Goal: Task Accomplishment & Management: Understand process/instructions

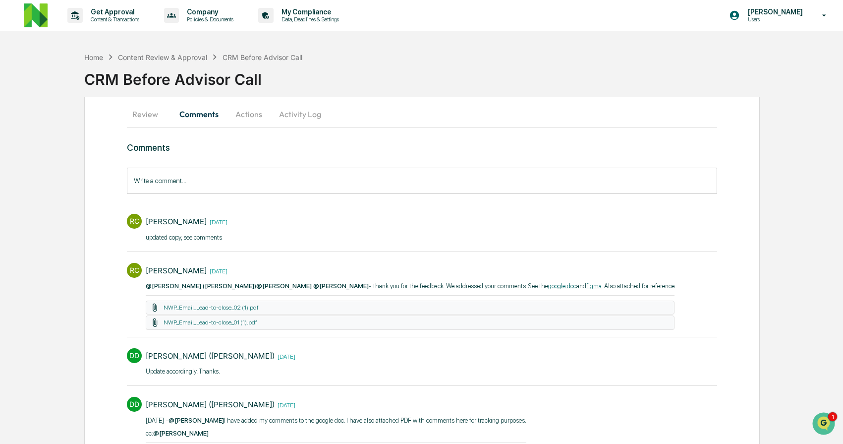
click at [225, 189] on input "Write a comment..." at bounding box center [422, 181] width 591 height 26
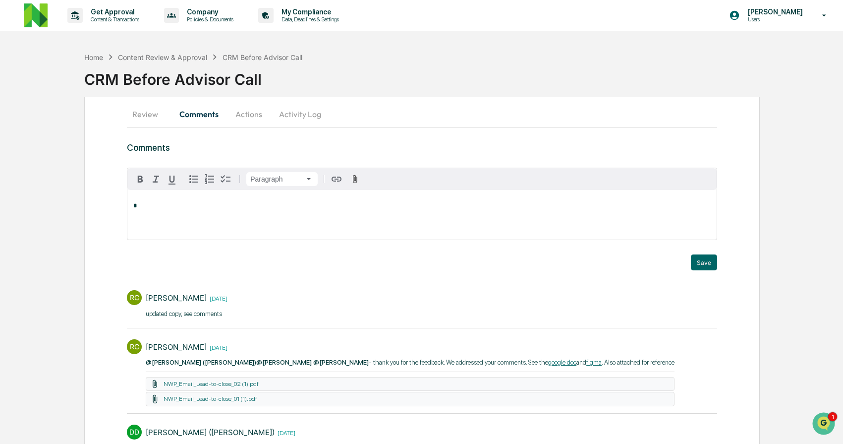
click at [147, 114] on button "Review" at bounding box center [149, 114] width 45 height 24
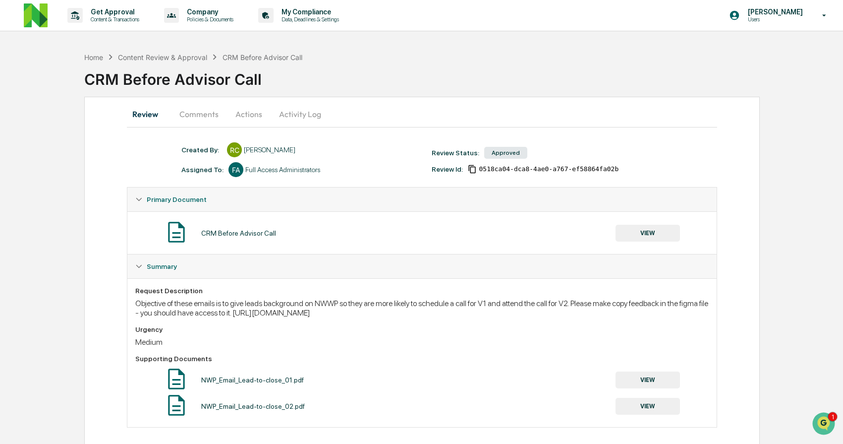
drag, startPoint x: 337, startPoint y: 313, endPoint x: 424, endPoint y: 321, distance: 87.7
click at [423, 317] on div "Objective of these emails is to give leads background on NWWP so they are more …" at bounding box center [422, 307] width 574 height 19
copy div "[URL][DOMAIN_NAME]"
click at [358, 286] on div "Request Description Objective of these emails is to give leads background on NW…" at bounding box center [422, 352] width 590 height 149
click at [219, 115] on button "Comments" at bounding box center [199, 114] width 55 height 24
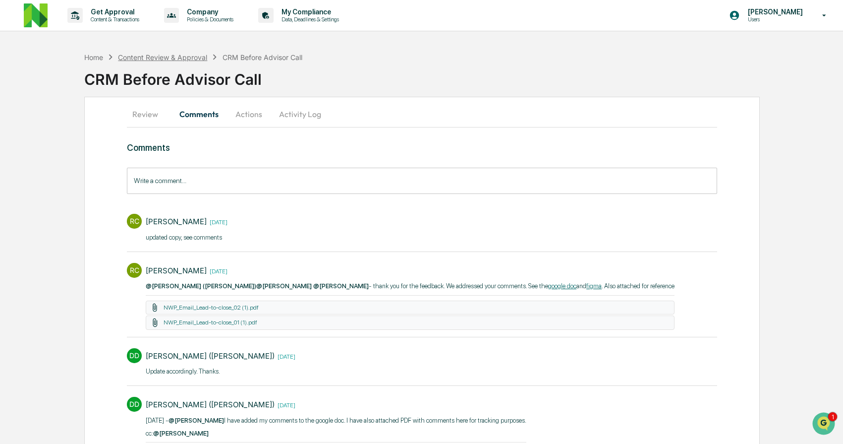
click at [184, 58] on div "Content Review & Approval" at bounding box center [162, 57] width 89 height 8
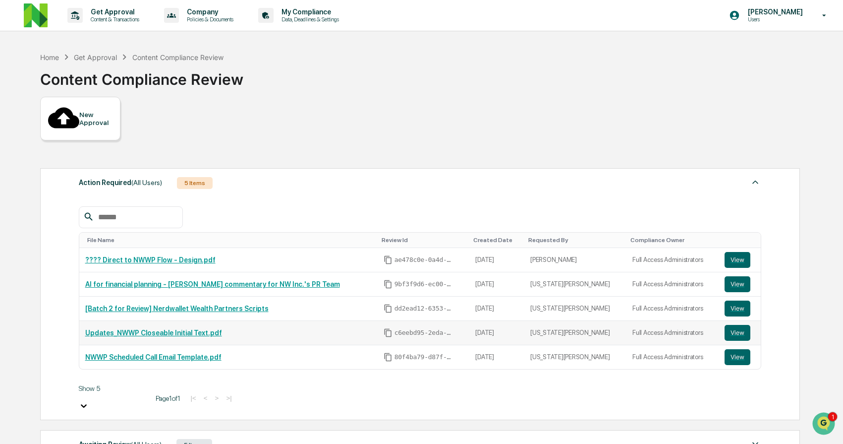
scroll to position [155, 0]
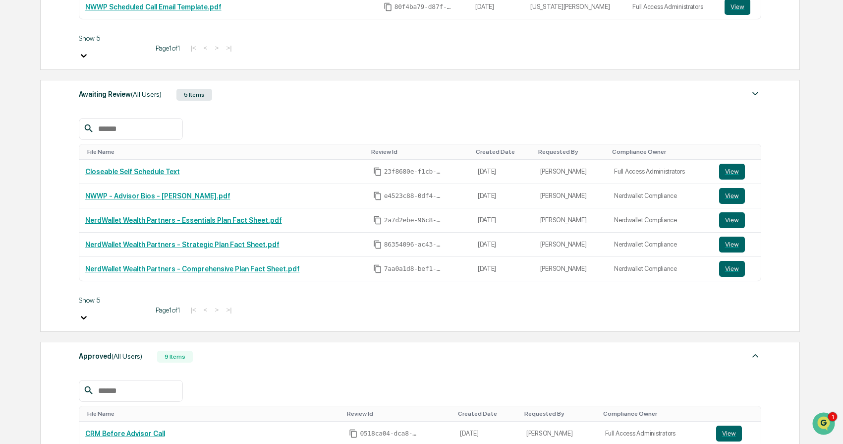
scroll to position [354, 0]
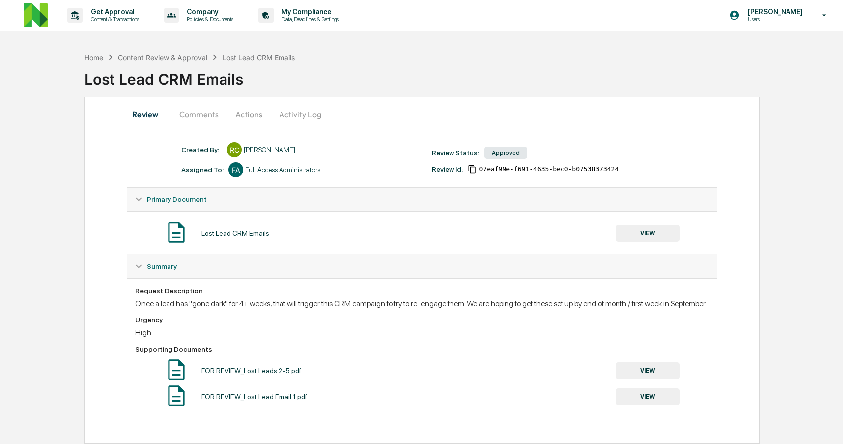
click at [208, 114] on button "Comments" at bounding box center [199, 114] width 55 height 24
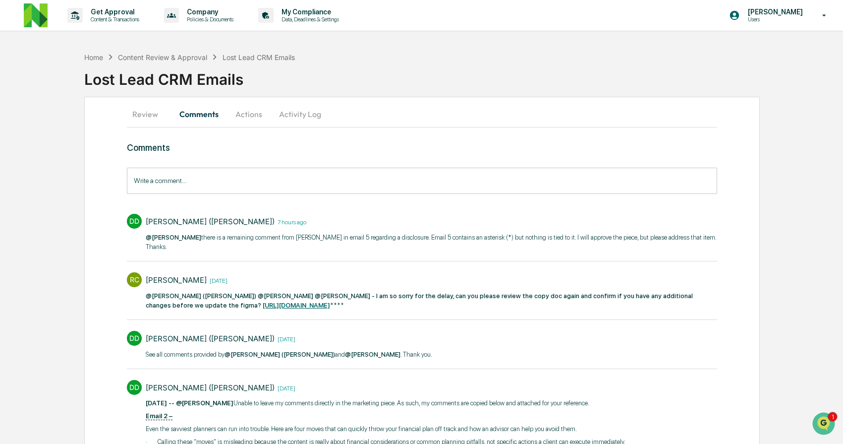
click at [289, 306] on strong "https://docs.google.com/document/d/1TuAU1r2c9N6klhcr7XanyfERip-wnt4OWV1DoTZjg4c…" at bounding box center [296, 304] width 67 height 7
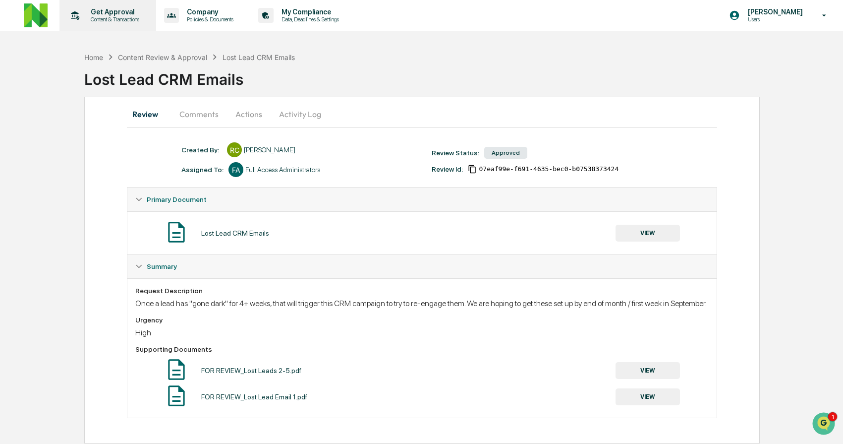
click at [98, 19] on p "Content & Transactions" at bounding box center [113, 19] width 61 height 7
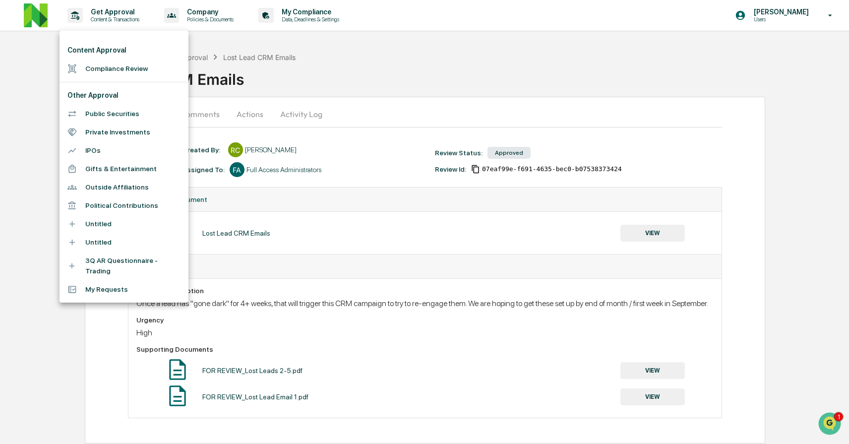
click at [113, 63] on li "Compliance Review" at bounding box center [124, 69] width 129 height 18
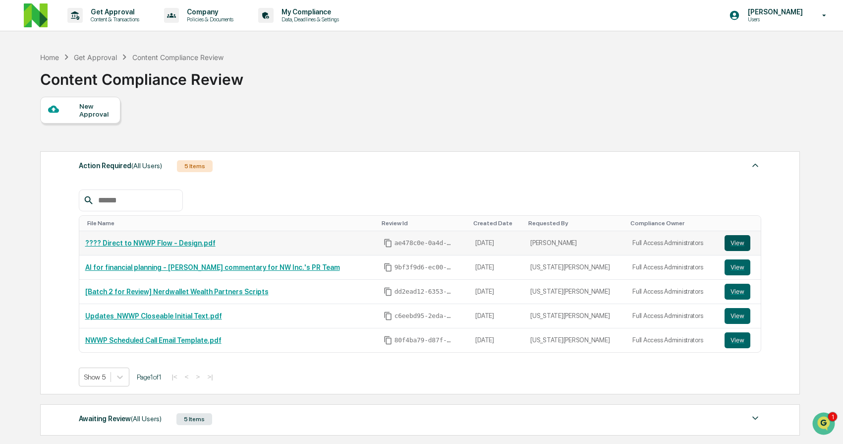
click at [740, 243] on button "View" at bounding box center [738, 243] width 26 height 16
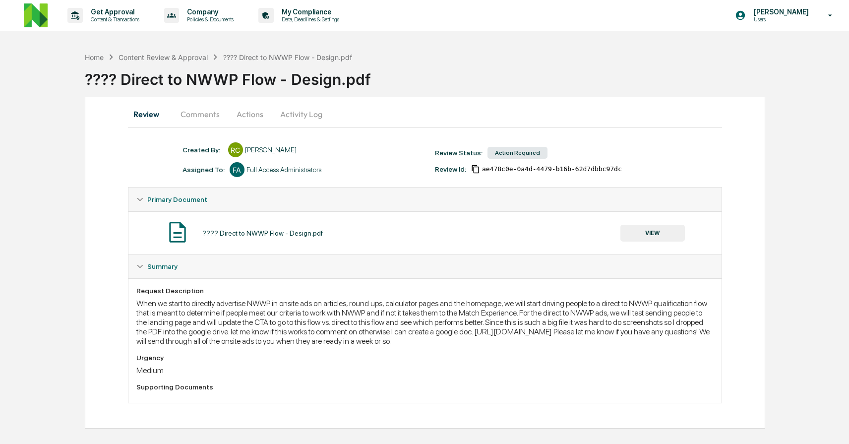
click at [218, 113] on button "Comments" at bounding box center [200, 114] width 55 height 24
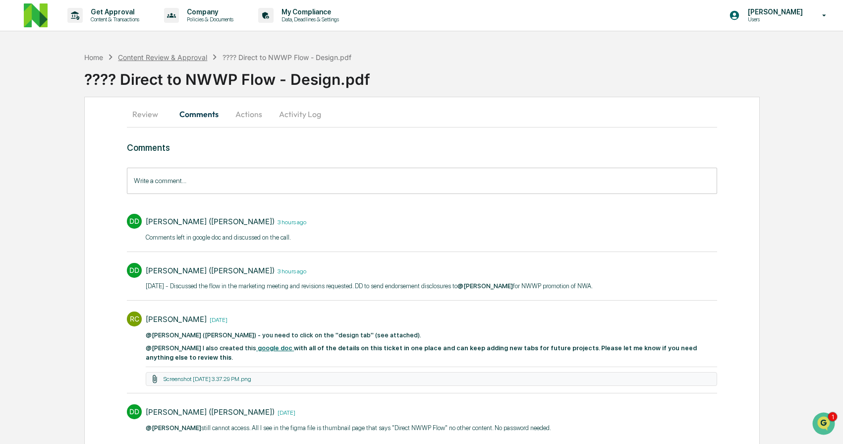
click at [197, 60] on div "Content Review & Approval" at bounding box center [162, 57] width 89 height 8
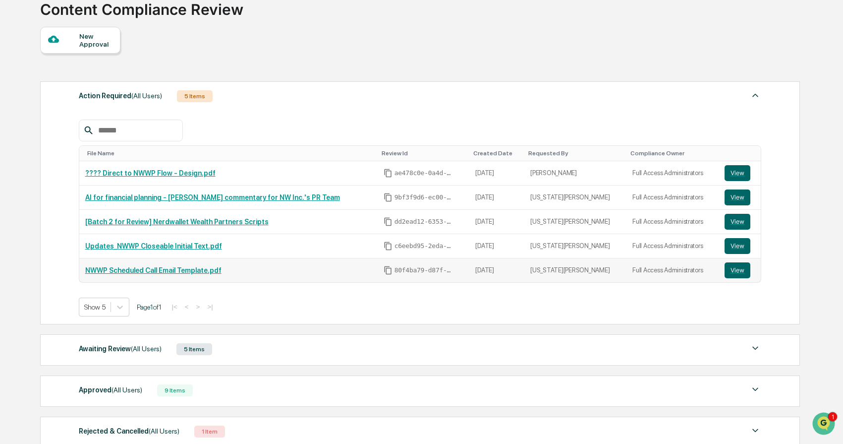
scroll to position [155, 0]
